Goal: Information Seeking & Learning: Learn about a topic

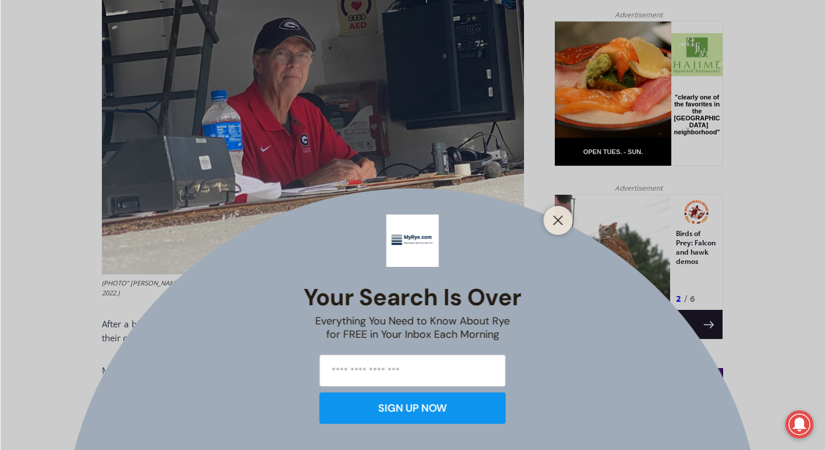
scroll to position [711, 0]
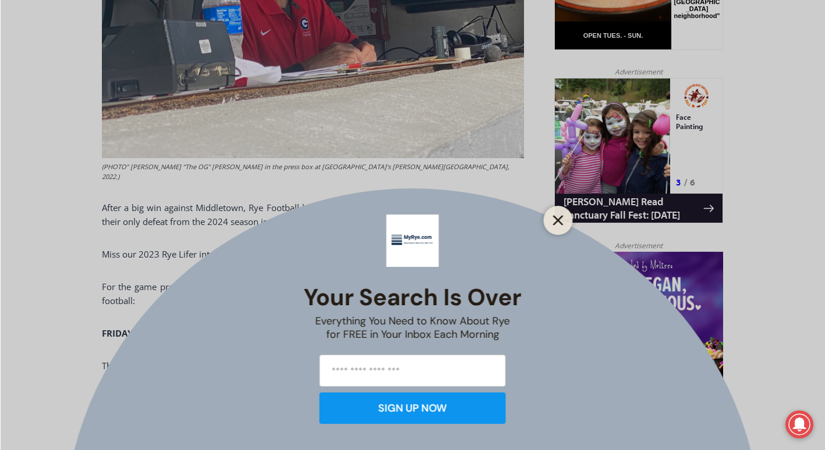
click at [556, 222] on line "Close" at bounding box center [557, 220] width 8 height 8
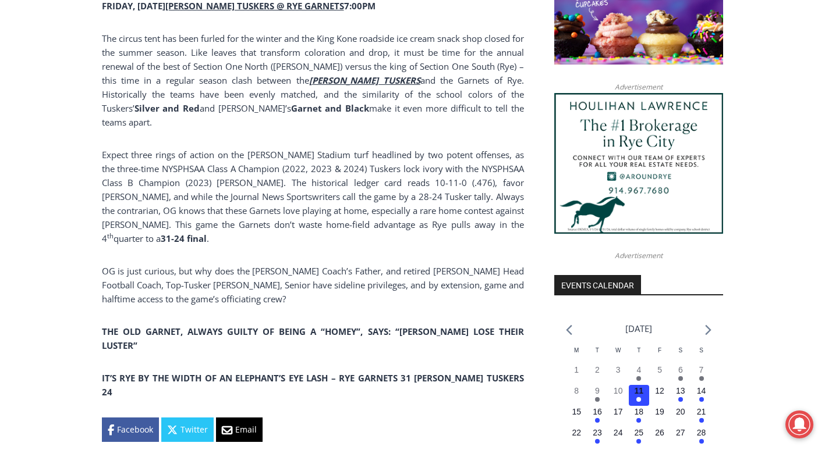
scroll to position [1094, 0]
